Goal: Information Seeking & Learning: Learn about a topic

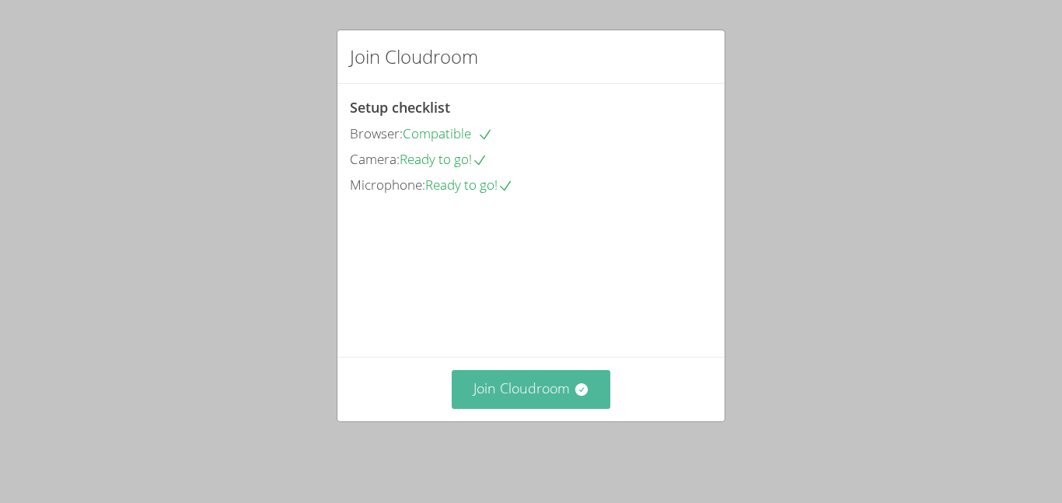
click at [505, 392] on button "Join Cloudroom" at bounding box center [531, 389] width 159 height 38
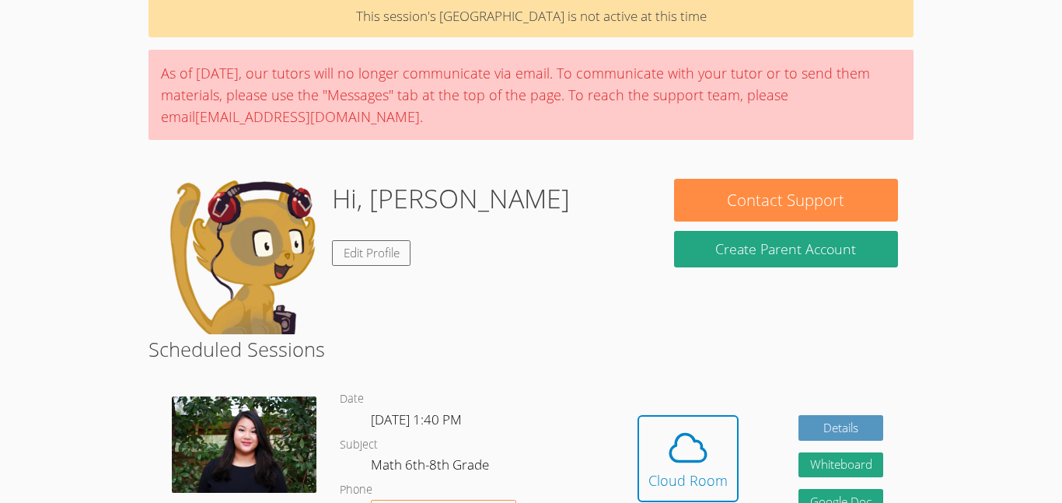
scroll to position [86, 0]
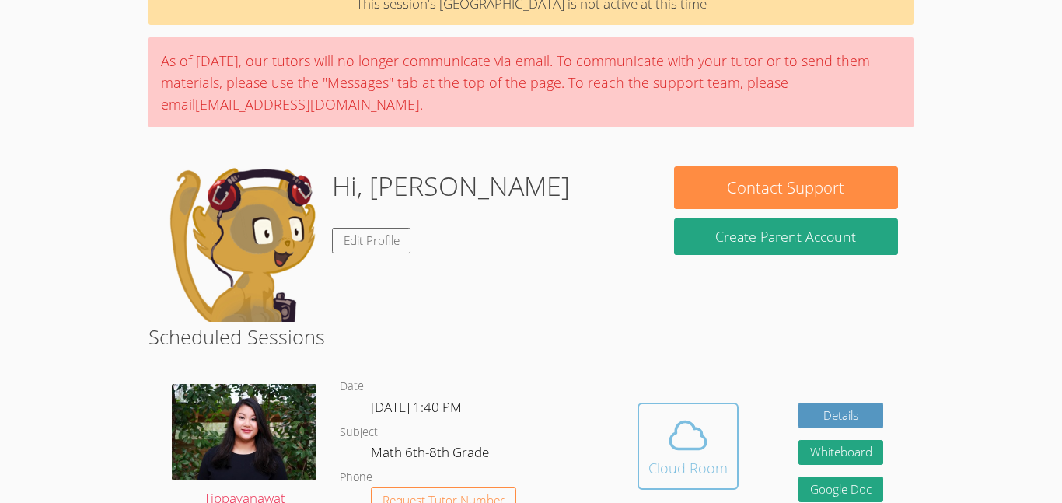
click at [644, 417] on button "Cloud Room" at bounding box center [687, 446] width 101 height 87
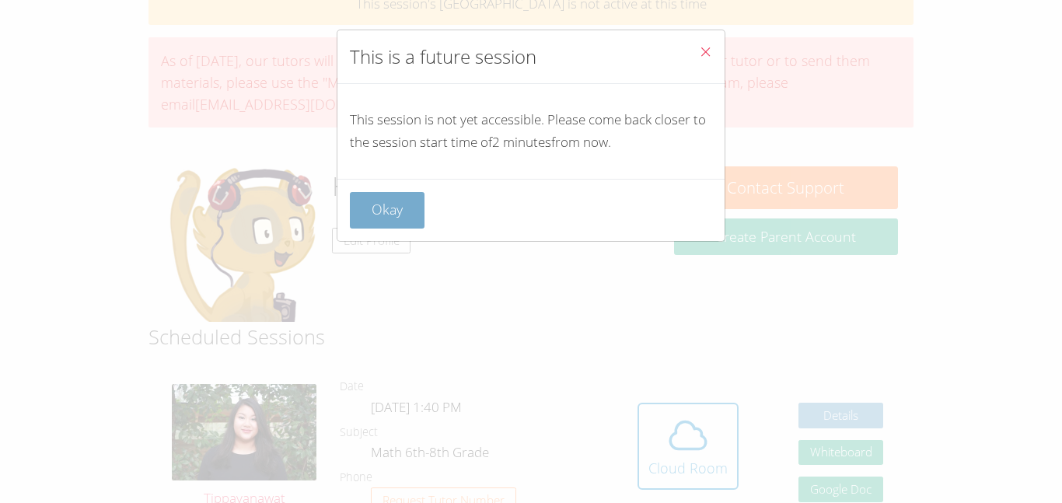
click at [391, 202] on button "Okay" at bounding box center [387, 210] width 75 height 37
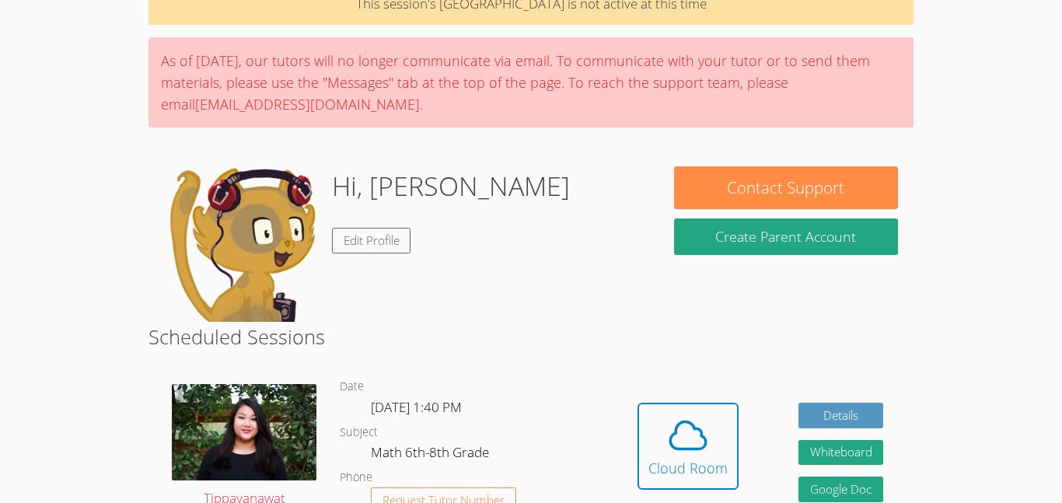
click at [636, 430] on div "Hidden Cloud Room Details Whiteboard Hidden Google Doc" at bounding box center [760, 458] width 306 height 188
click at [652, 435] on span at bounding box center [687, 436] width 79 height 44
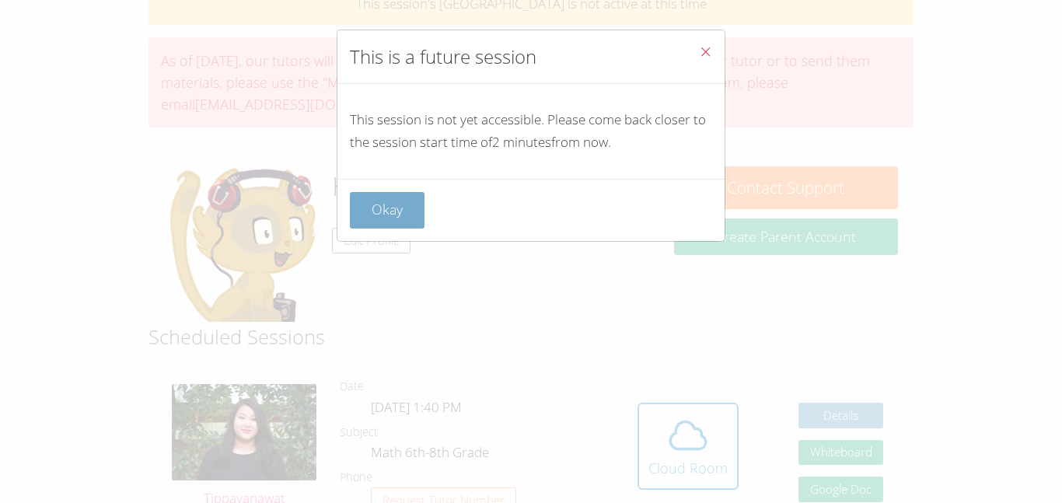
click at [385, 213] on button "Okay" at bounding box center [387, 210] width 75 height 37
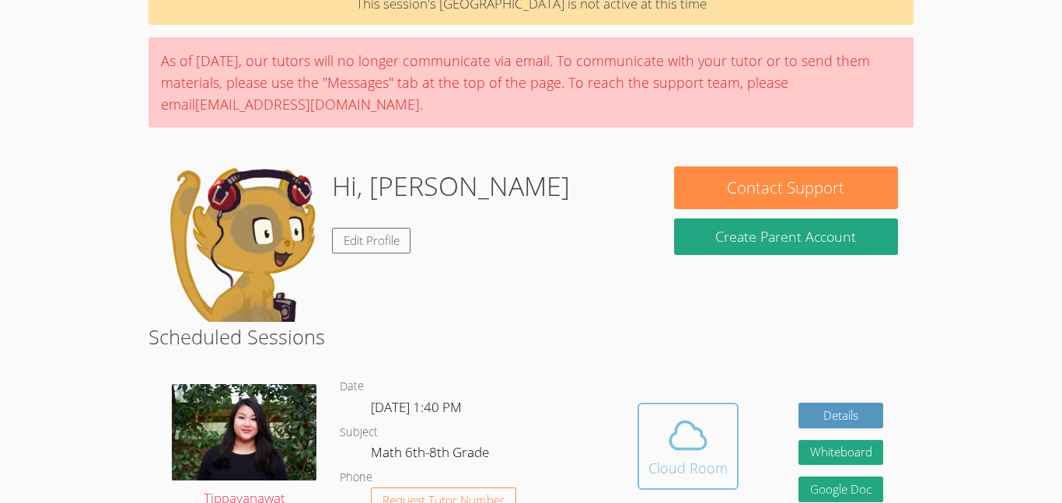
click at [671, 435] on icon at bounding box center [688, 435] width 36 height 27
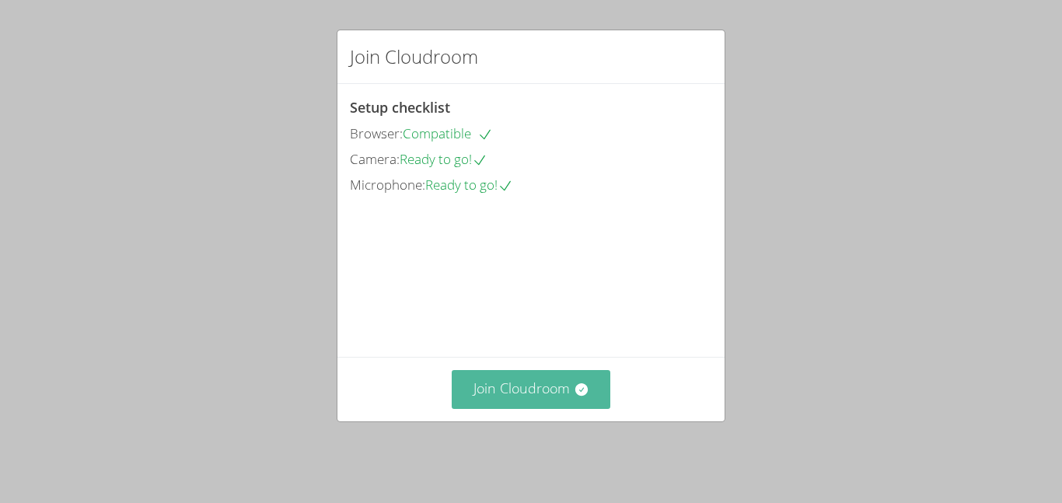
click at [498, 391] on button "Join Cloudroom" at bounding box center [531, 389] width 159 height 38
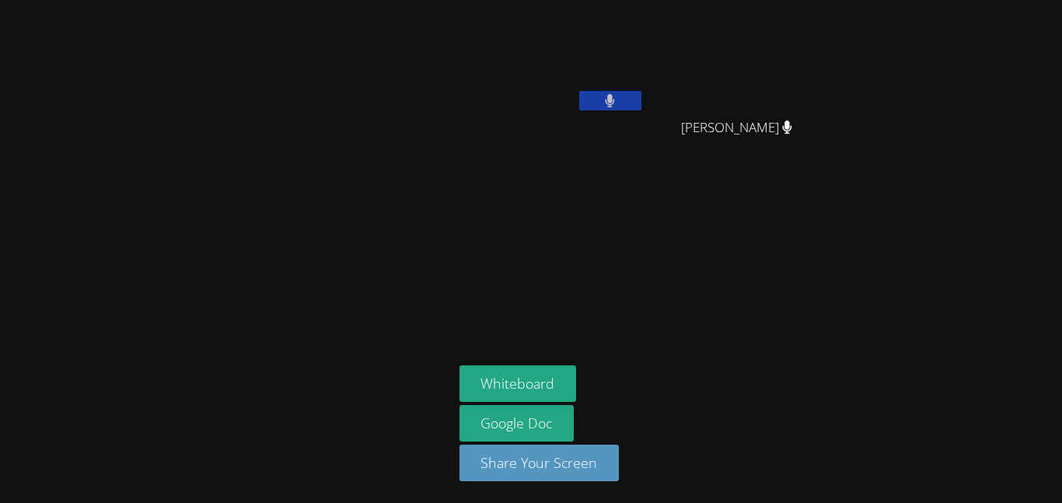
click at [592, 100] on button at bounding box center [610, 100] width 62 height 19
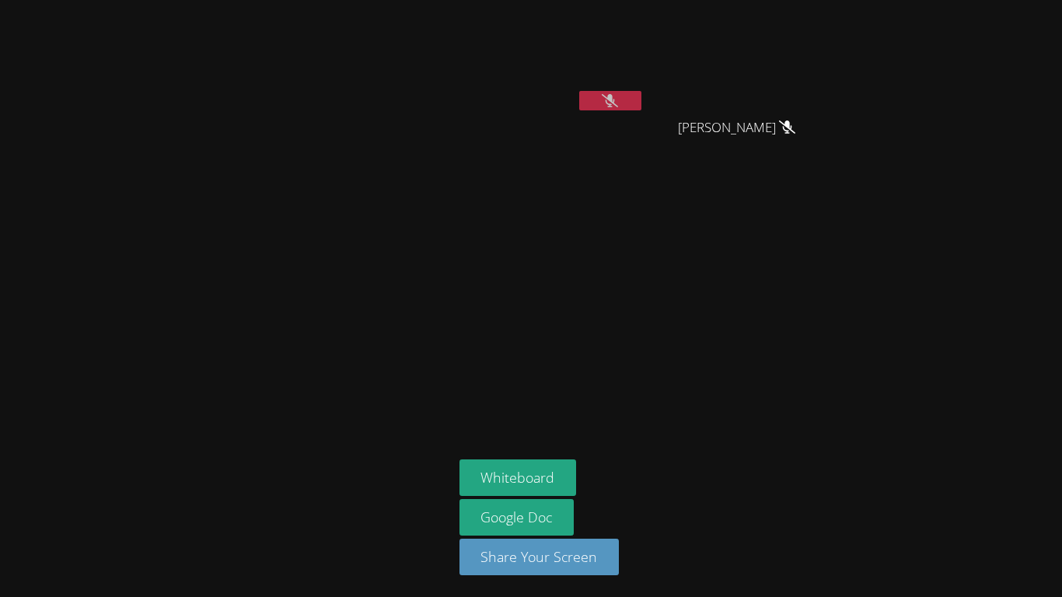
click at [609, 107] on icon at bounding box center [610, 100] width 16 height 13
click at [609, 107] on icon at bounding box center [610, 100] width 9 height 13
click at [609, 107] on icon at bounding box center [610, 100] width 16 height 13
click at [608, 102] on icon at bounding box center [610, 100] width 9 height 13
click at [637, 117] on div "Isaiah Bittings" at bounding box center [551, 61] width 185 height 111
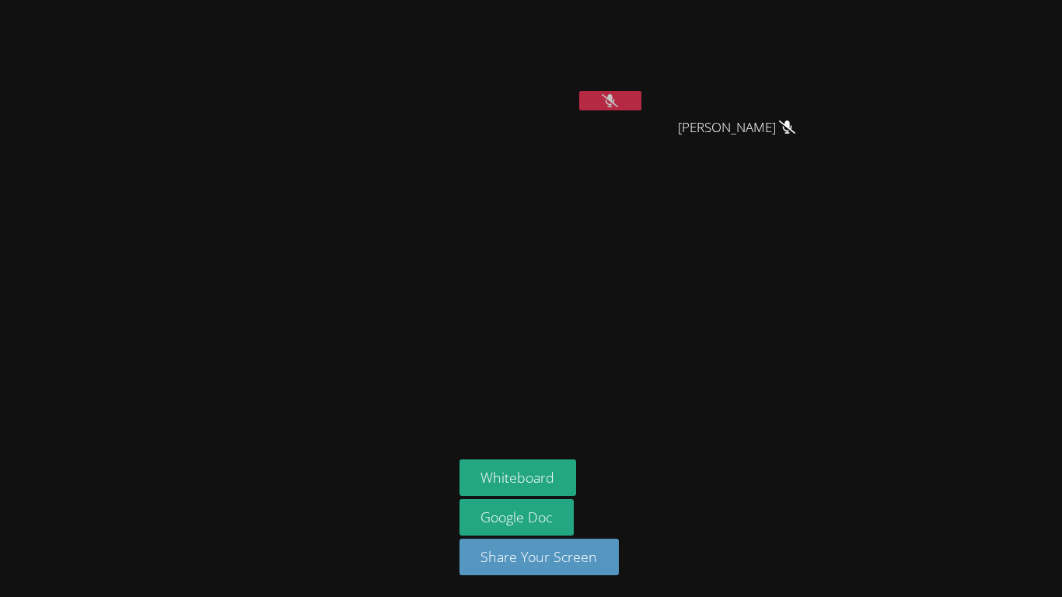
click at [636, 99] on button at bounding box center [610, 100] width 62 height 19
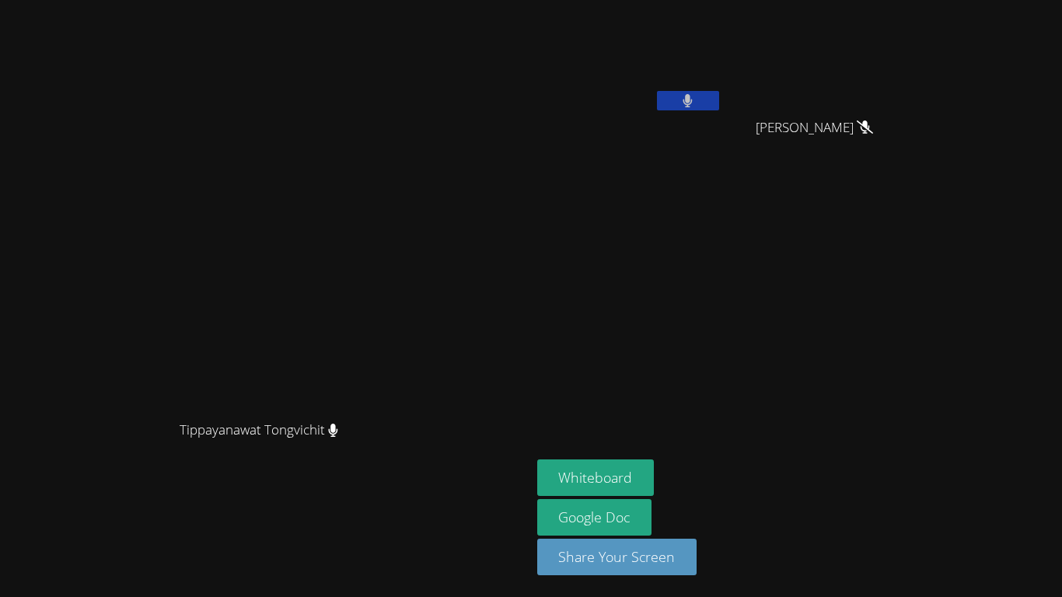
click at [719, 100] on button at bounding box center [688, 100] width 62 height 19
click at [655, 480] on button "Whiteboard" at bounding box center [595, 477] width 117 height 37
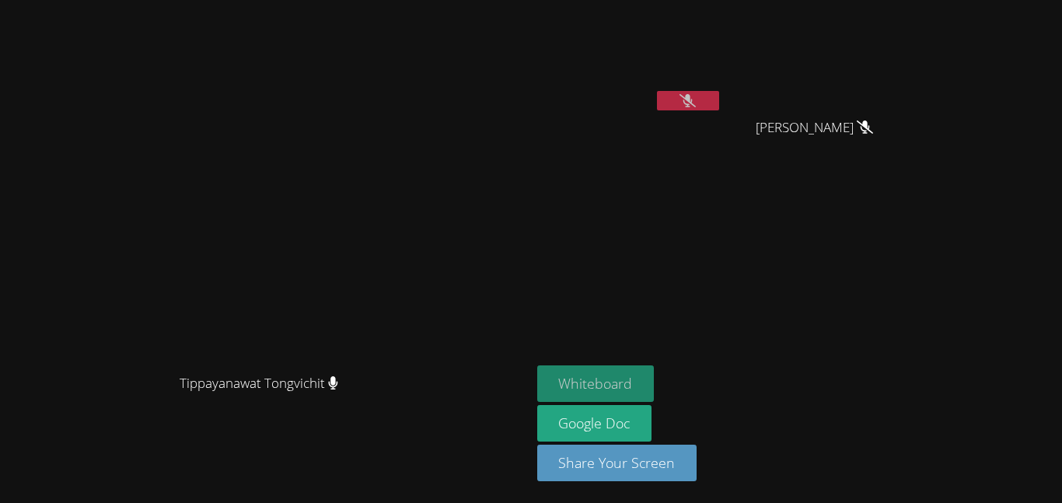
click at [655, 396] on button "Whiteboard" at bounding box center [595, 383] width 117 height 37
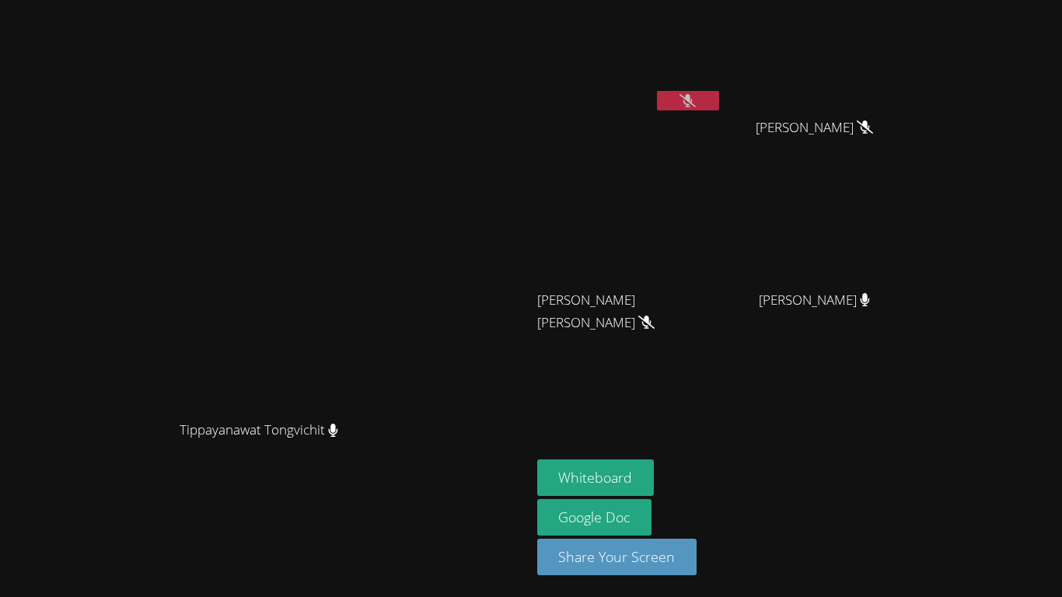
click at [719, 105] on button at bounding box center [688, 100] width 62 height 19
click at [719, 103] on button at bounding box center [688, 100] width 62 height 19
click at [719, 100] on button at bounding box center [688, 100] width 62 height 19
click at [696, 102] on icon at bounding box center [687, 100] width 16 height 13
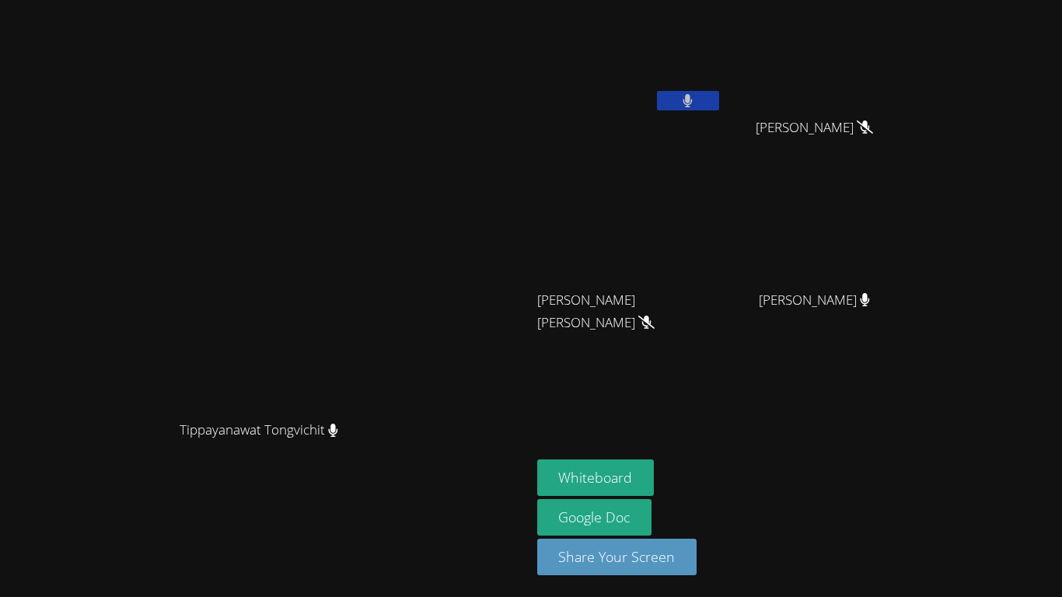
click at [719, 102] on button at bounding box center [688, 100] width 62 height 19
click at [719, 114] on div at bounding box center [688, 102] width 62 height 23
click at [722, 88] on video at bounding box center [629, 58] width 185 height 104
click at [696, 103] on icon at bounding box center [687, 100] width 16 height 13
click at [719, 92] on button at bounding box center [688, 100] width 62 height 19
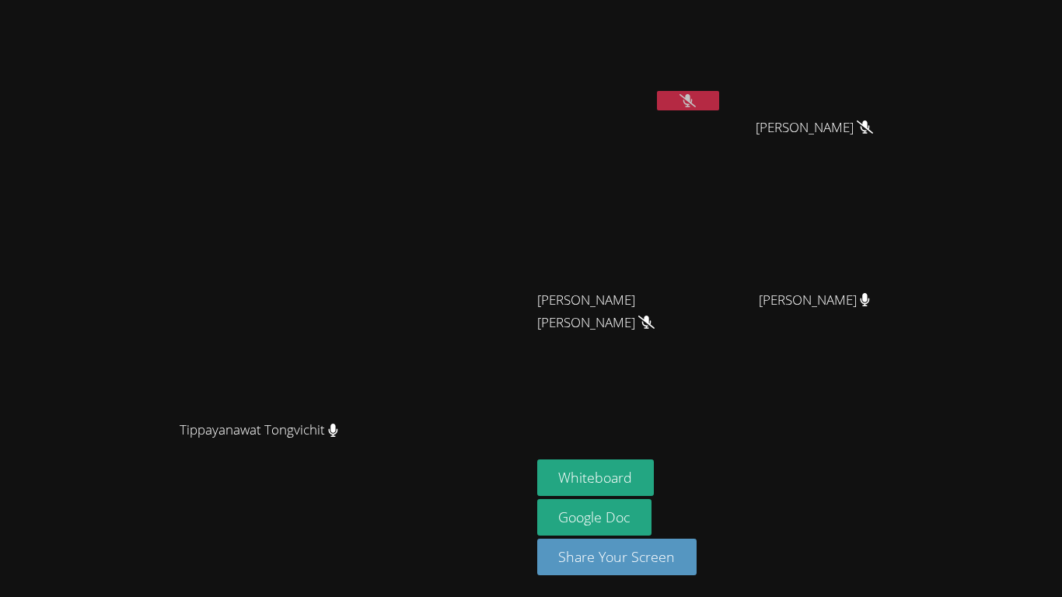
click at [696, 103] on icon at bounding box center [687, 100] width 16 height 13
click at [693, 103] on icon at bounding box center [688, 100] width 10 height 13
click at [719, 106] on button at bounding box center [688, 100] width 62 height 19
click at [719, 103] on button at bounding box center [688, 100] width 62 height 19
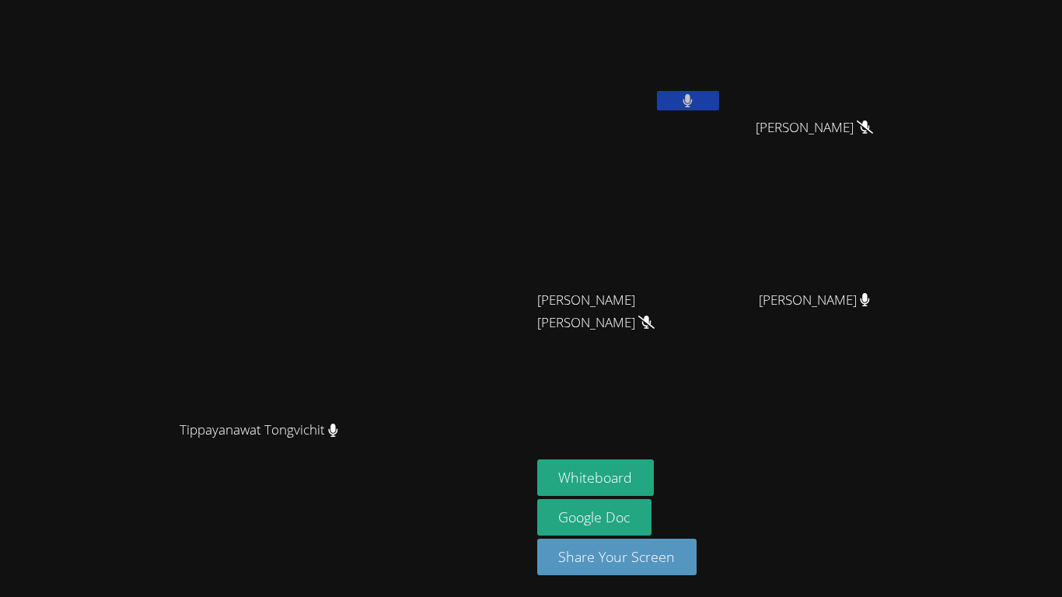
click at [719, 104] on button at bounding box center [688, 100] width 62 height 19
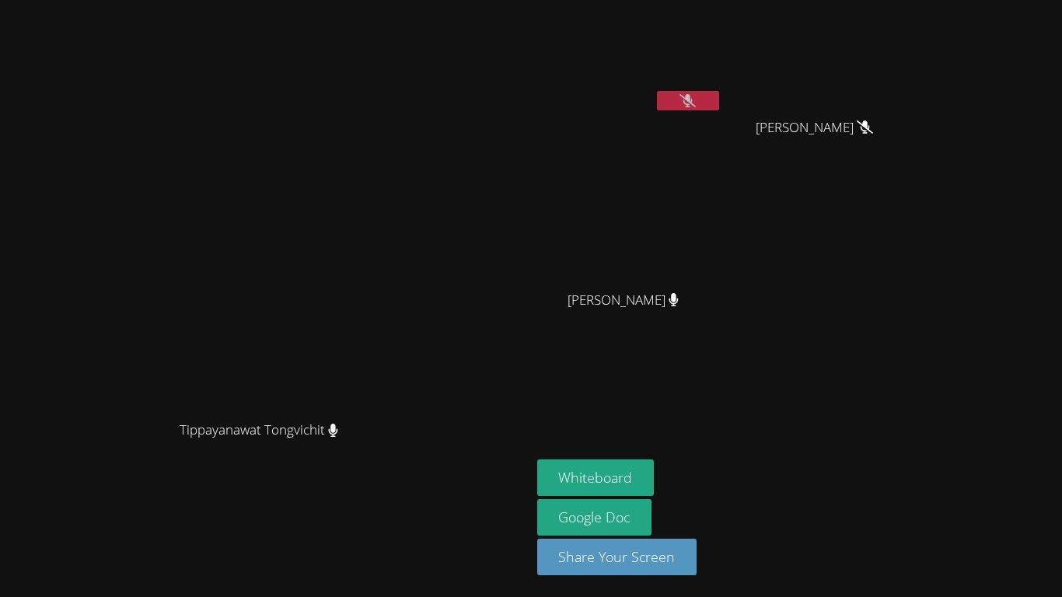
click at [696, 102] on icon at bounding box center [687, 100] width 16 height 13
click at [719, 97] on button at bounding box center [688, 100] width 62 height 19
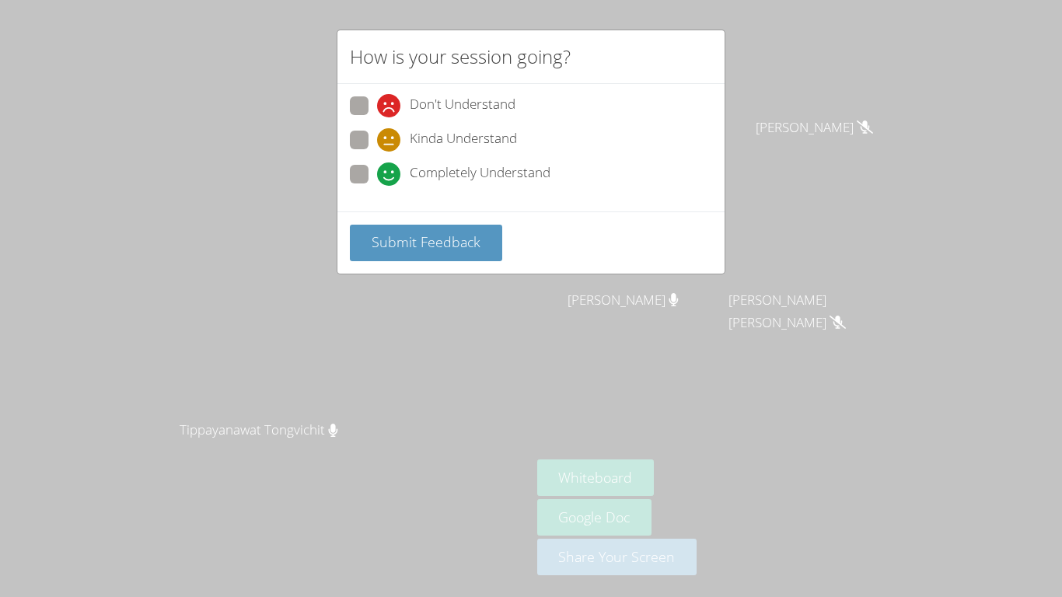
click at [419, 166] on span "Completely Understand" at bounding box center [480, 173] width 141 height 23
click at [390, 166] on input "Completely Understand" at bounding box center [383, 171] width 13 height 13
radio input "true"
click at [456, 230] on button "Submit Feedback" at bounding box center [426, 243] width 152 height 37
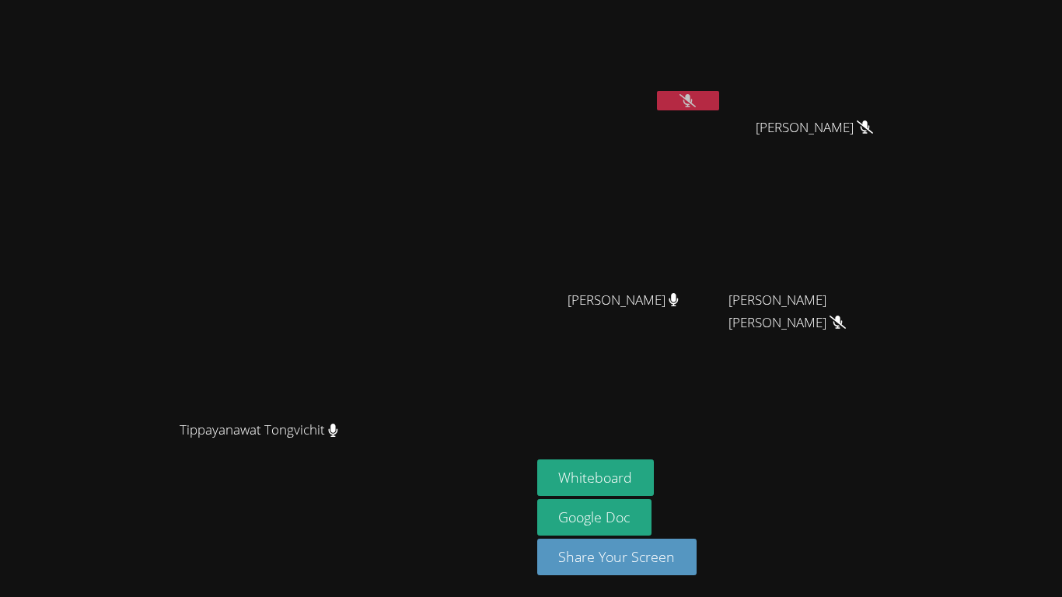
click at [696, 103] on icon at bounding box center [687, 100] width 16 height 13
click at [719, 107] on button at bounding box center [688, 100] width 62 height 19
click at [696, 105] on icon at bounding box center [687, 100] width 16 height 13
click at [719, 108] on button at bounding box center [688, 100] width 62 height 19
click at [719, 107] on button at bounding box center [688, 100] width 62 height 19
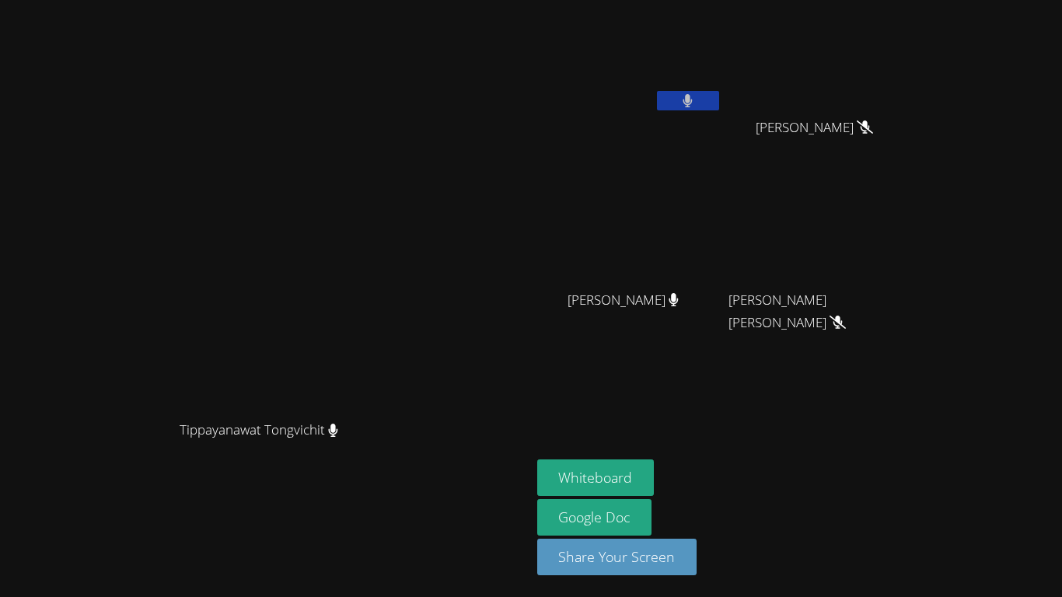
click at [719, 97] on button at bounding box center [688, 100] width 62 height 19
